Goal: Task Accomplishment & Management: Manage account settings

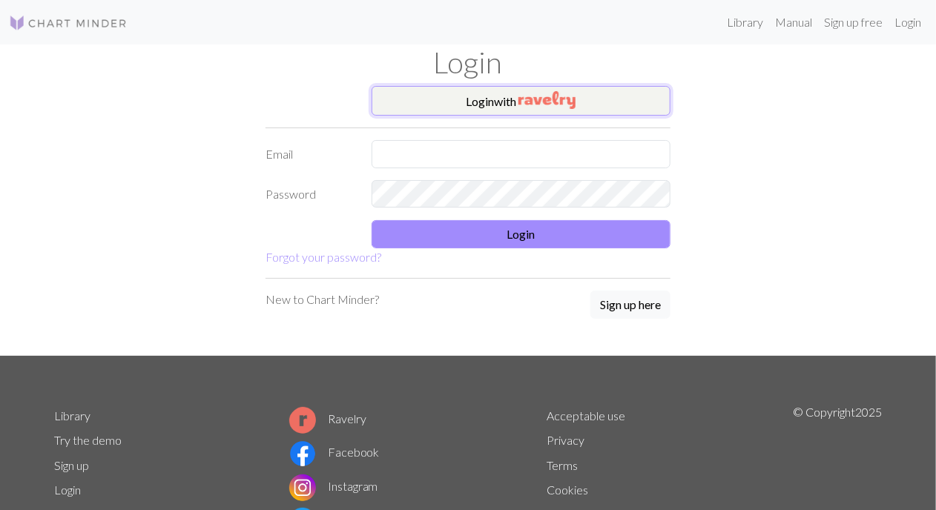
click at [622, 100] on button "Login with" at bounding box center [522, 101] width 300 height 30
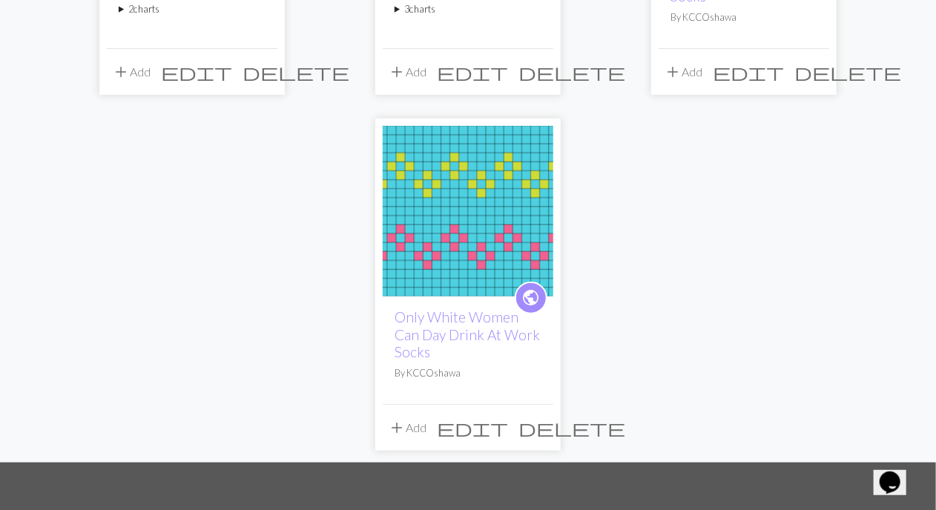
scroll to position [391, 0]
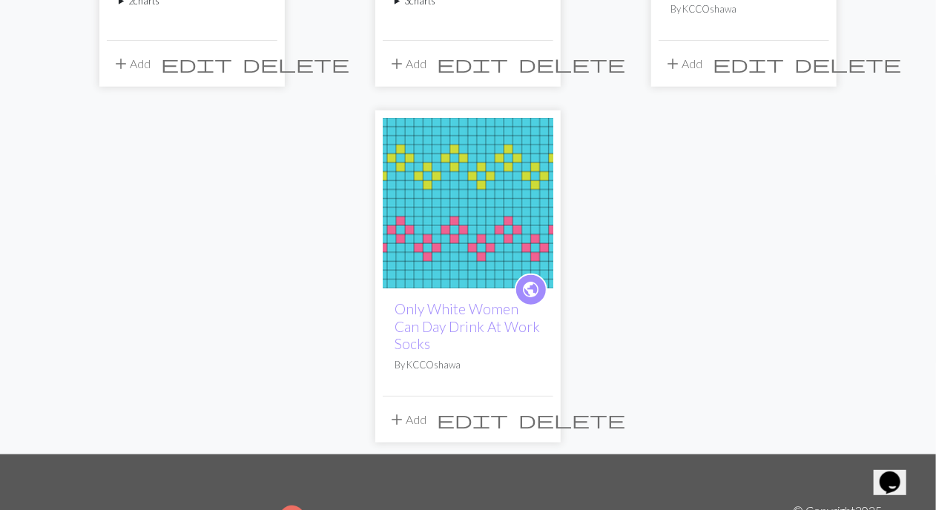
click at [478, 281] on img at bounding box center [468, 203] width 171 height 171
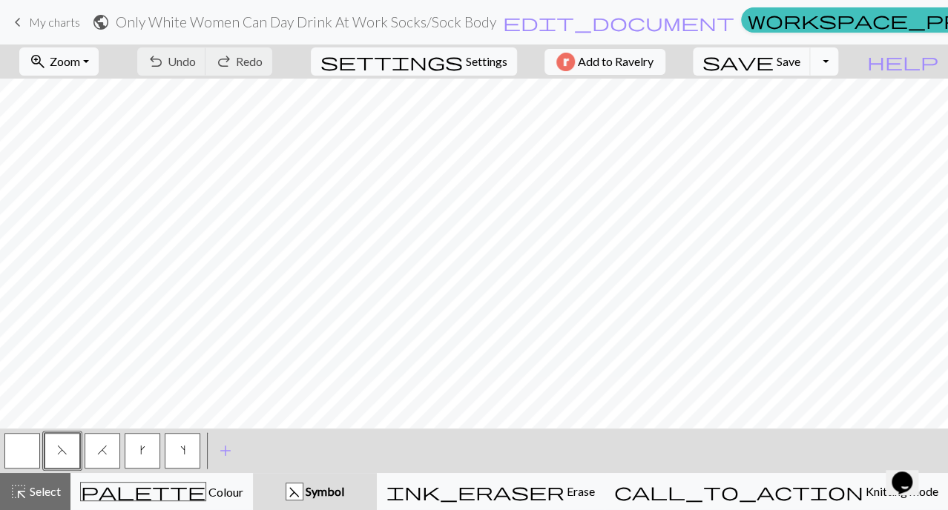
click at [838, 62] on button "Toggle Dropdown" at bounding box center [824, 61] width 28 height 28
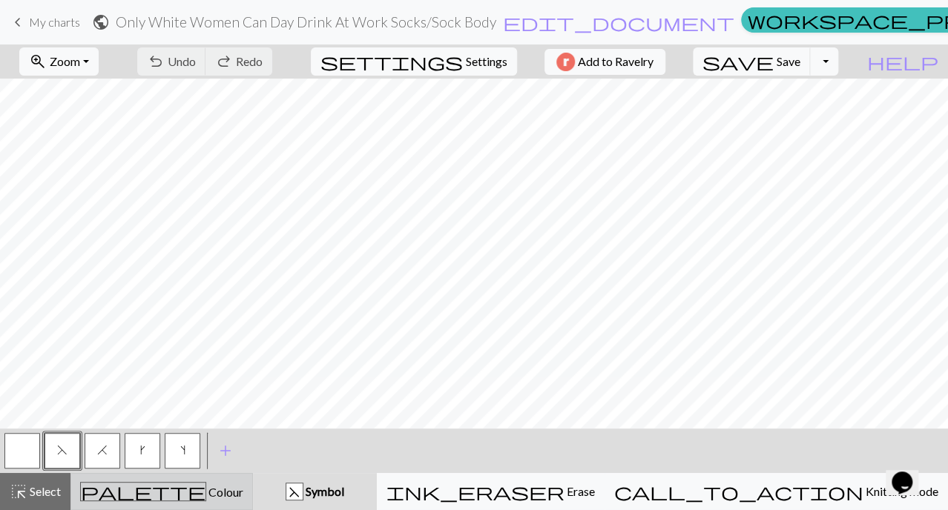
click at [130, 498] on div "palette Colour Colour" at bounding box center [161, 491] width 163 height 19
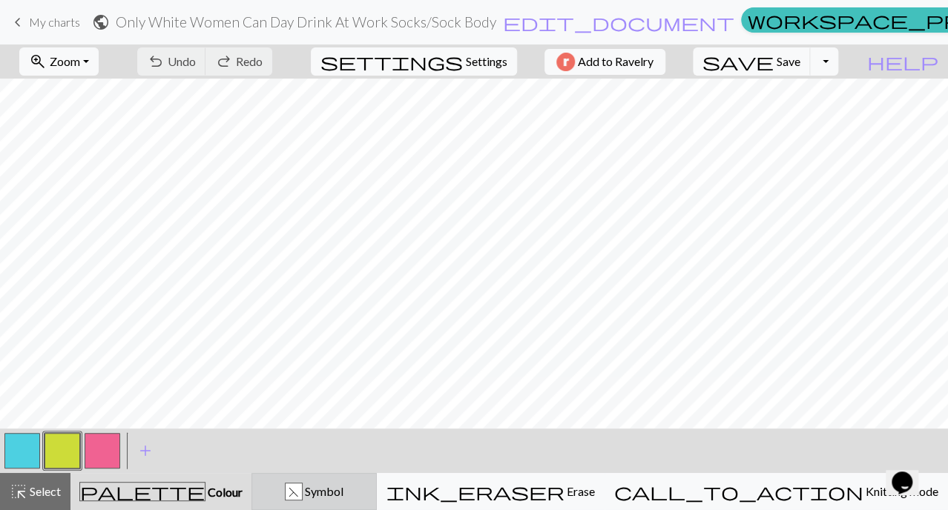
click at [312, 504] on button "F Symbol" at bounding box center [313, 491] width 125 height 37
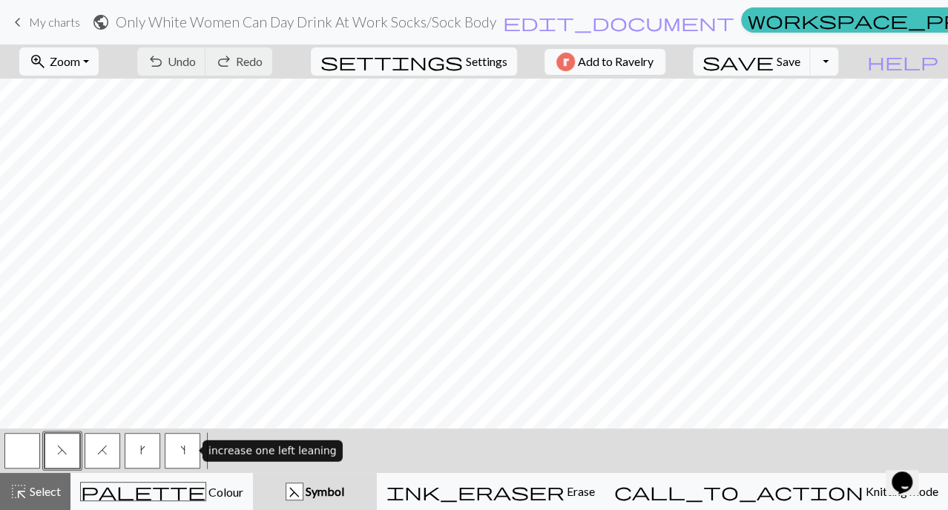
click at [192, 457] on button "s" at bounding box center [183, 451] width 36 height 36
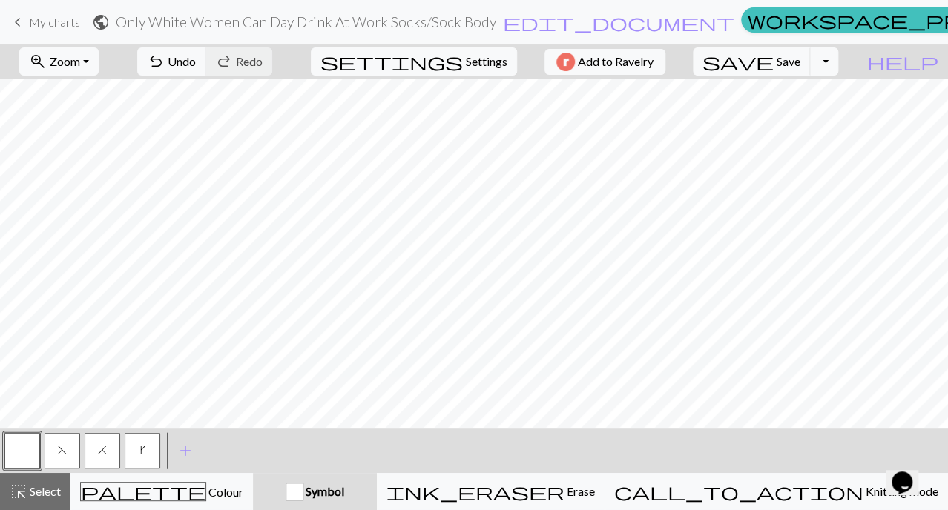
click at [146, 449] on button "k" at bounding box center [143, 451] width 36 height 36
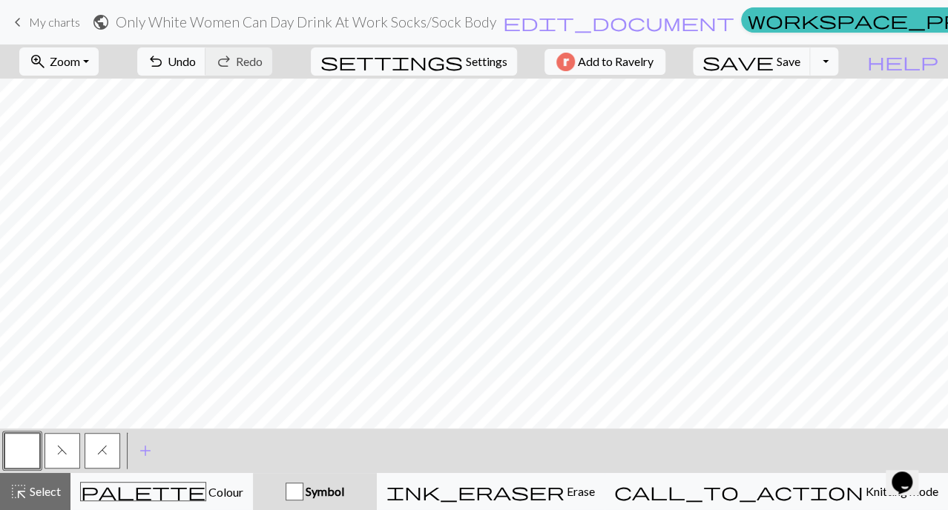
click at [109, 448] on button "H" at bounding box center [103, 451] width 36 height 36
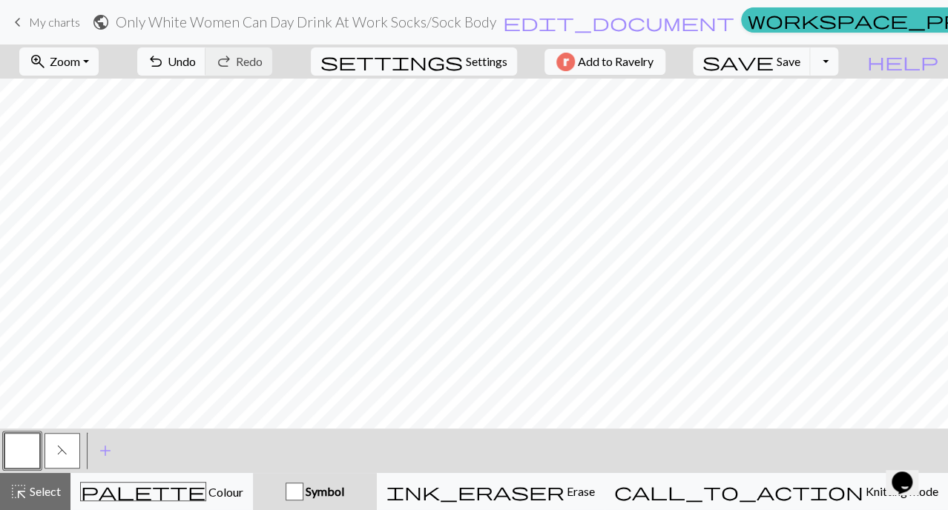
click at [56, 439] on button "F" at bounding box center [63, 451] width 36 height 36
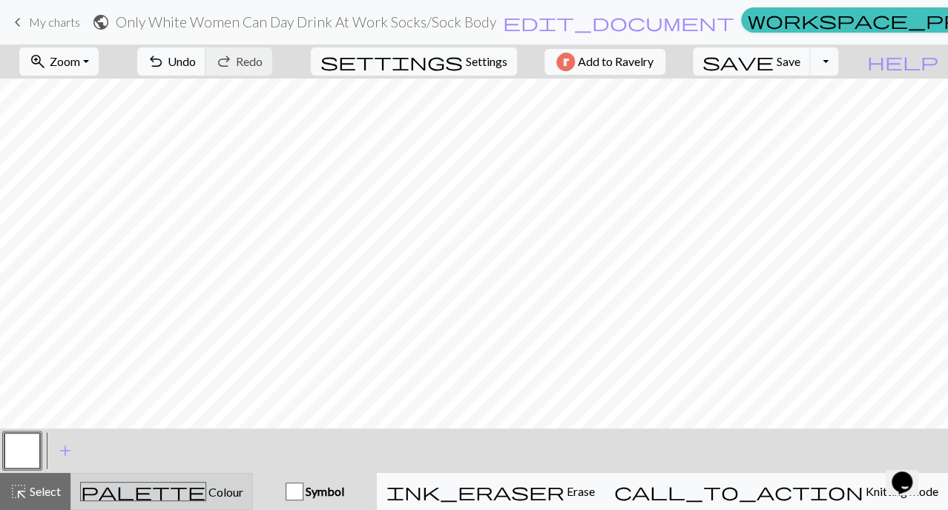
click at [163, 487] on span "palette" at bounding box center [143, 491] width 125 height 21
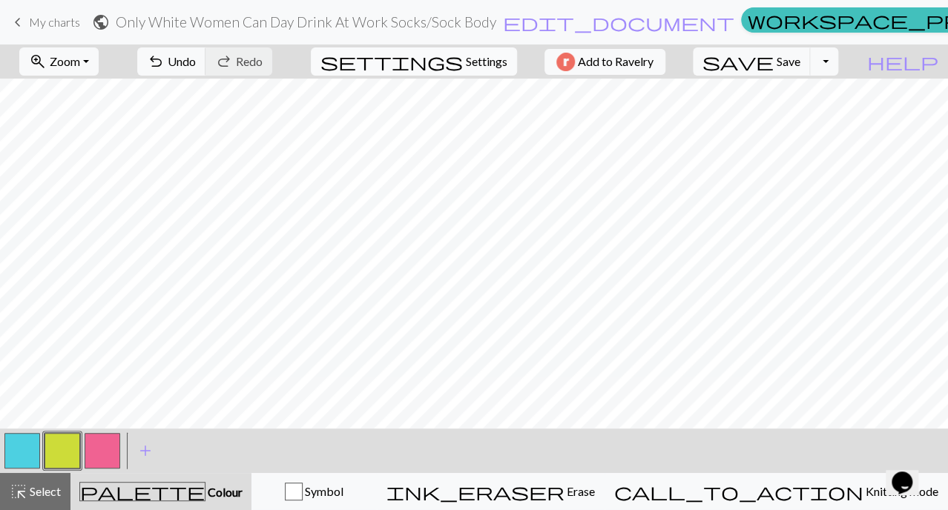
click at [480, 65] on span "Settings" at bounding box center [487, 62] width 42 height 18
select select "aran"
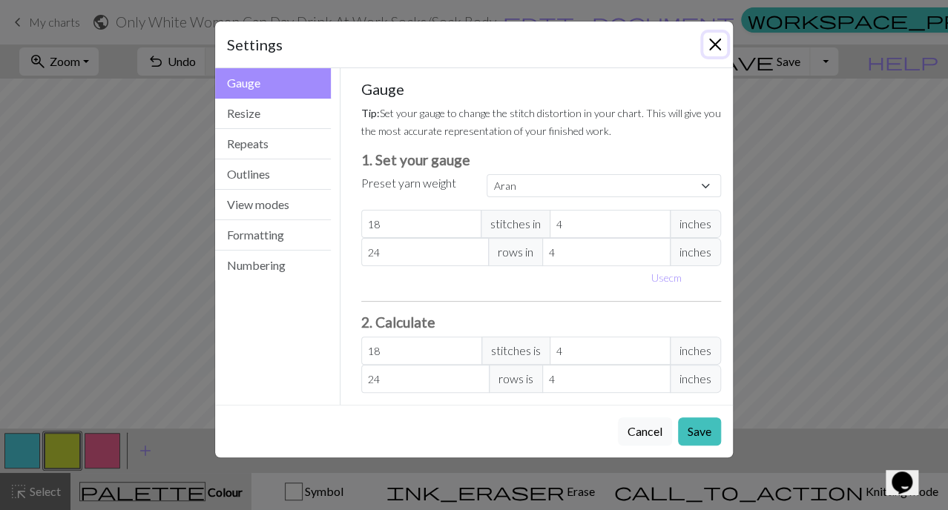
click at [718, 39] on button "Close" at bounding box center [715, 45] width 24 height 24
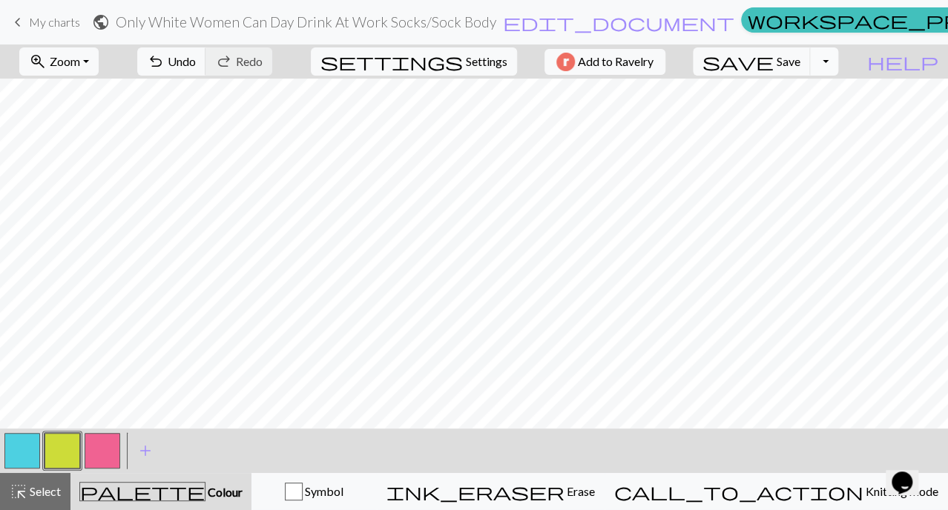
click at [838, 68] on button "Toggle Dropdown" at bounding box center [824, 61] width 28 height 28
click at [816, 93] on button "file_copy Save a copy" at bounding box center [715, 94] width 245 height 24
drag, startPoint x: 60, startPoint y: 23, endPoint x: 539, endPoint y: 53, distance: 479.4
click at [60, 23] on span "My charts" at bounding box center [54, 22] width 51 height 14
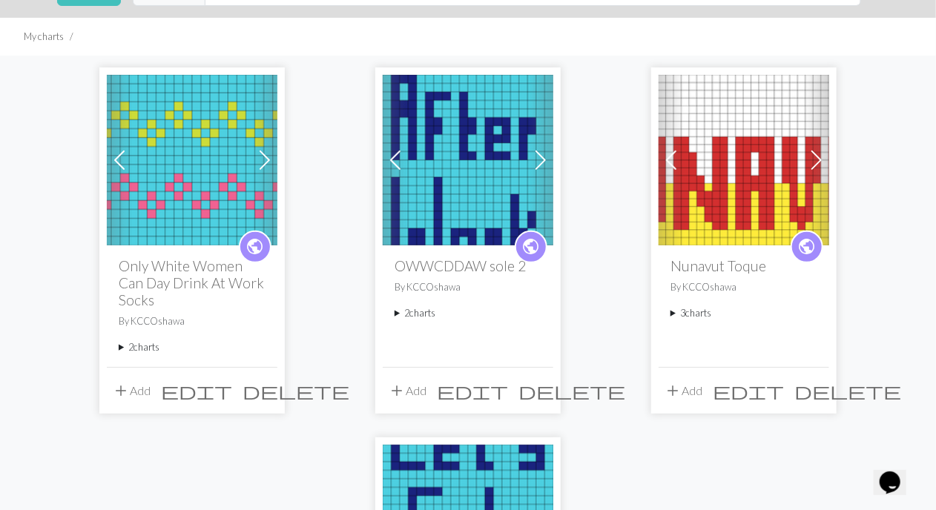
scroll to position [76, 0]
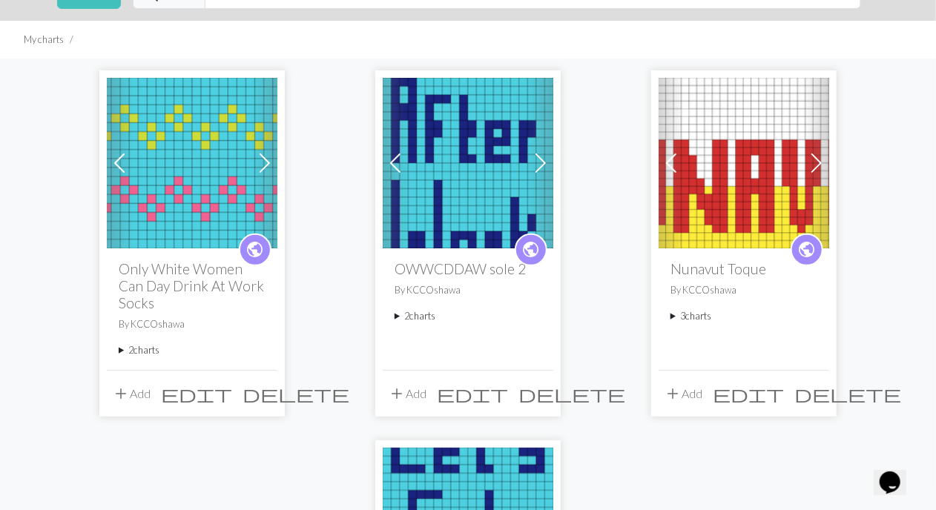
click at [119, 349] on summary "2 charts" at bounding box center [192, 350] width 147 height 14
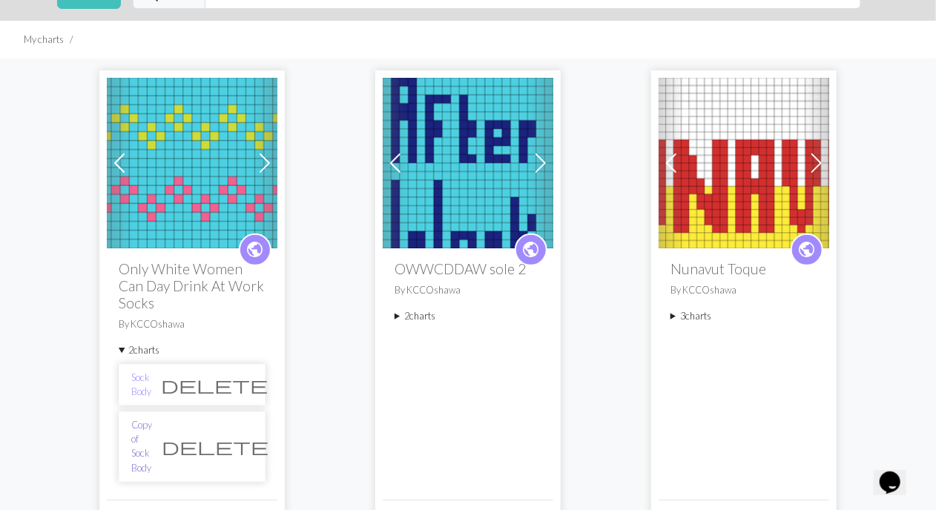
click at [152, 424] on link "Copy of Sock Body" at bounding box center [141, 446] width 21 height 57
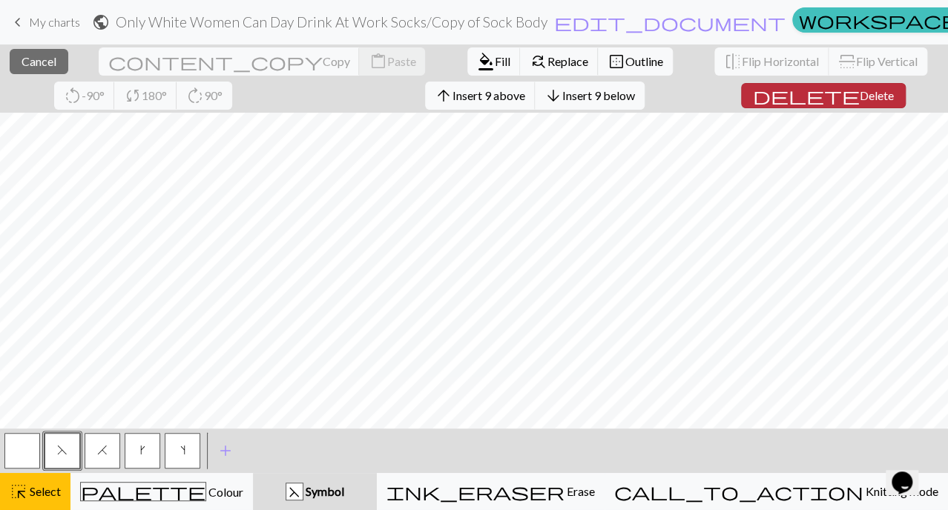
click at [860, 99] on span "Delete" at bounding box center [877, 95] width 34 height 14
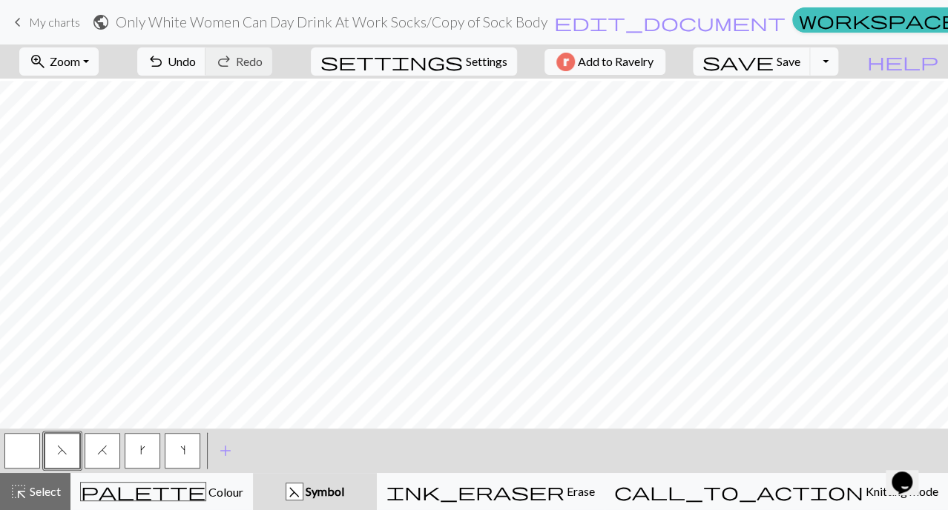
scroll to position [2, 0]
click at [838, 63] on button "Toggle Dropdown" at bounding box center [824, 61] width 28 height 28
click at [829, 112] on button "save_alt Download" at bounding box center [715, 118] width 245 height 24
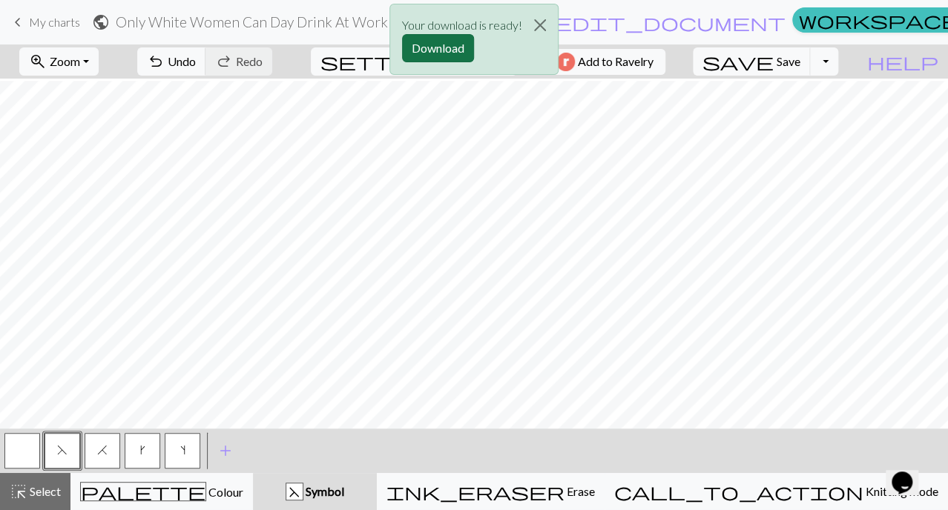
click at [448, 46] on button "Download" at bounding box center [438, 48] width 72 height 28
